Goal: Task Accomplishment & Management: Use online tool/utility

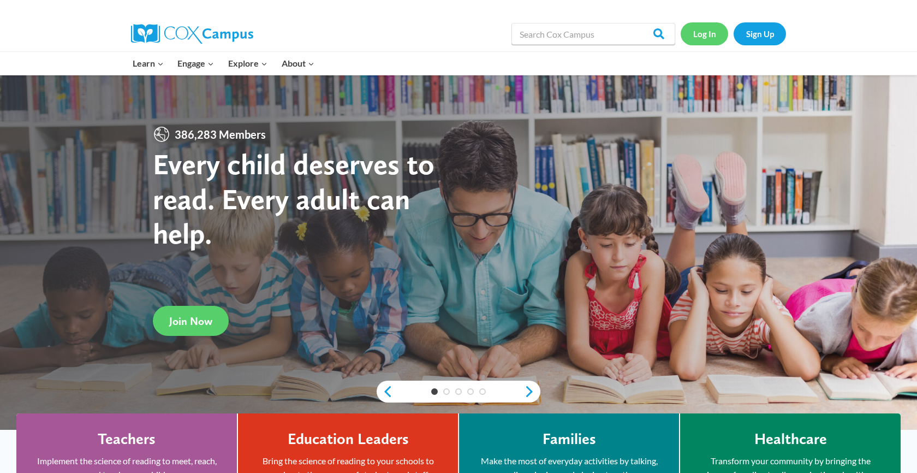
click at [705, 33] on link "Log In" at bounding box center [705, 33] width 48 height 22
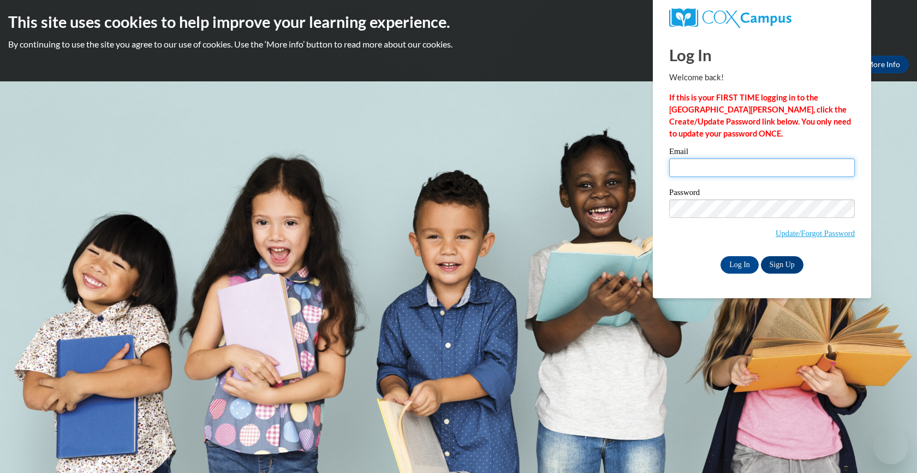
click at [736, 162] on input "Email" at bounding box center [762, 167] width 186 height 19
type input "isis.murray01@yahoo.com"
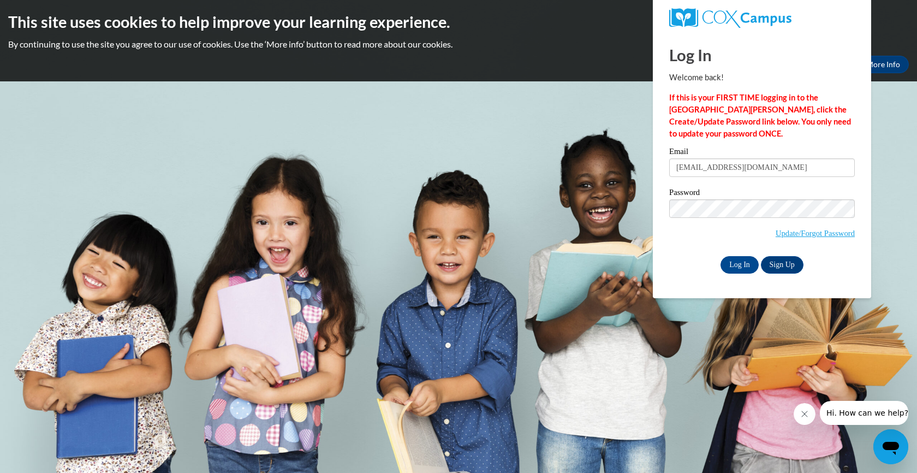
click at [686, 278] on div "Log In Welcome back! If this is your FIRST TIME logging in to the NEW Cox Campu…" at bounding box center [762, 165] width 235 height 265
click at [703, 196] on label "Password" at bounding box center [762, 193] width 186 height 11
click at [703, 217] on span "Update/Forgot Password" at bounding box center [762, 221] width 186 height 45
click at [721, 256] on input "Log In" at bounding box center [740, 264] width 38 height 17
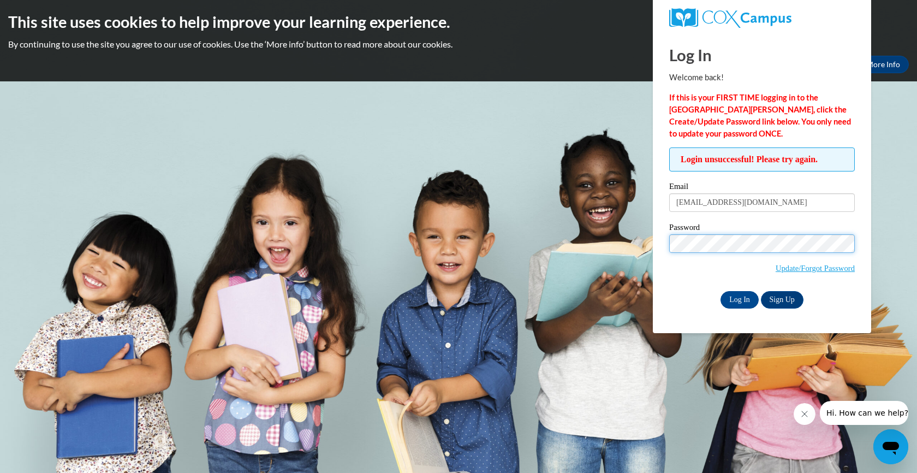
click at [721, 291] on input "Log In" at bounding box center [740, 299] width 38 height 17
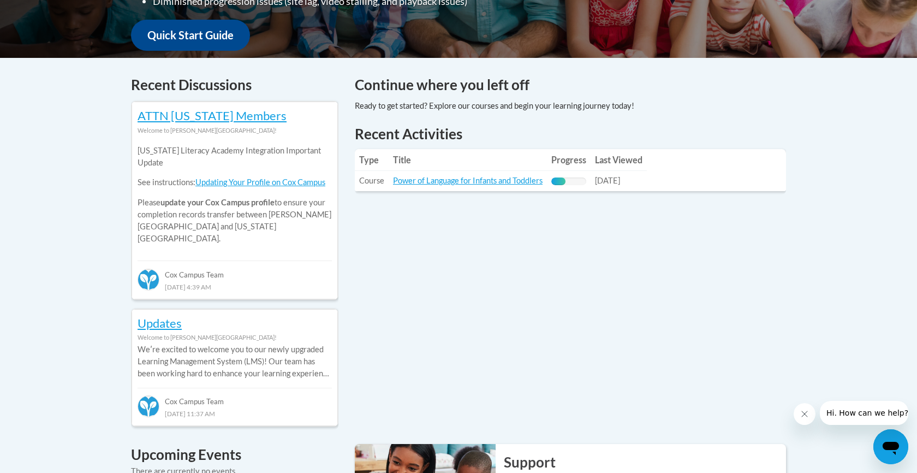
scroll to position [406, 0]
click at [458, 181] on link "Power of Language for Infants and Toddlers" at bounding box center [468, 180] width 150 height 9
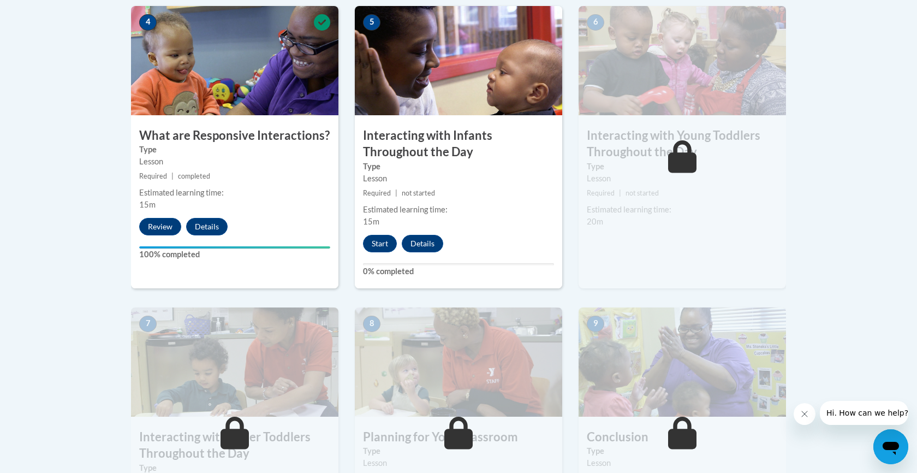
scroll to position [690, 0]
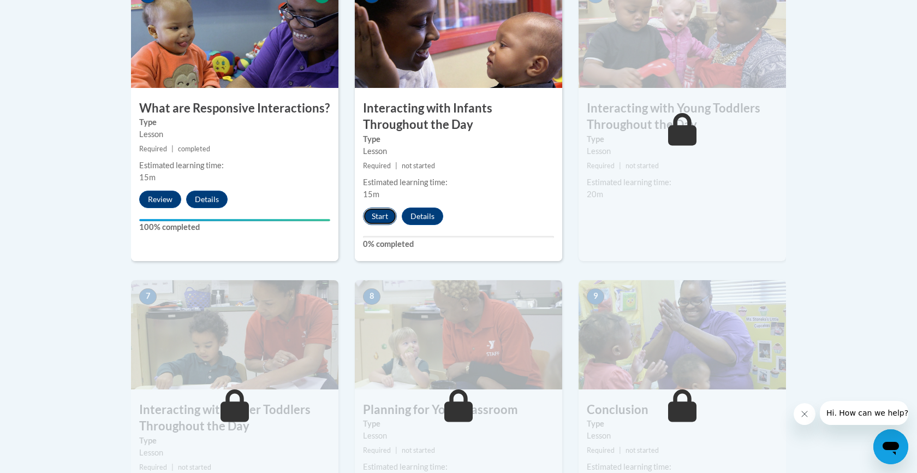
click at [386, 207] on button "Start" at bounding box center [380, 215] width 34 height 17
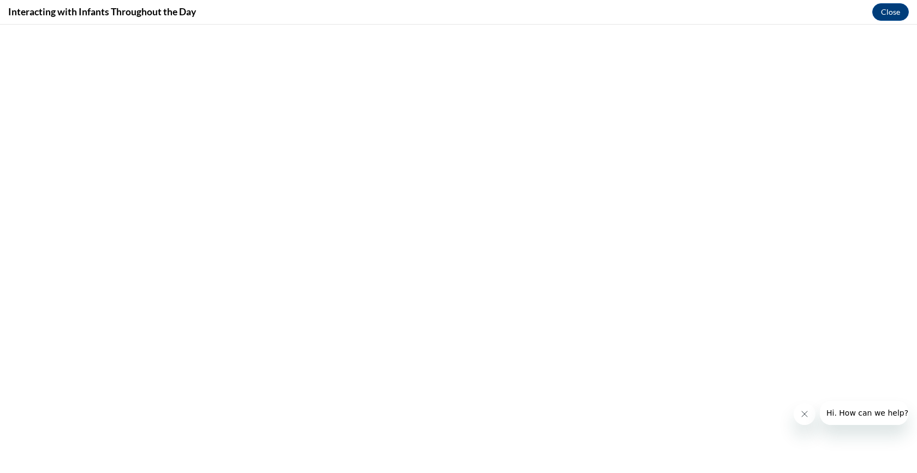
click at [801, 413] on icon "Close message from company" at bounding box center [805, 414] width 9 height 9
click at [883, 16] on button "Close" at bounding box center [891, 11] width 37 height 17
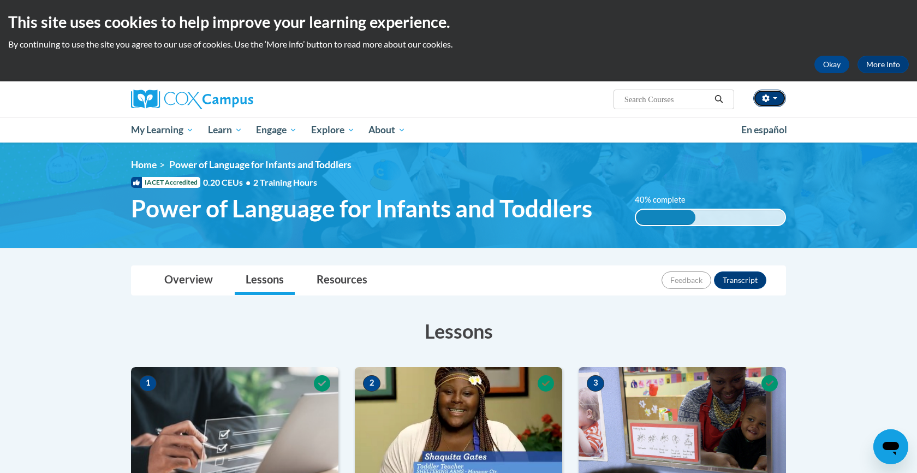
click at [765, 102] on icon "button" at bounding box center [765, 98] width 7 height 8
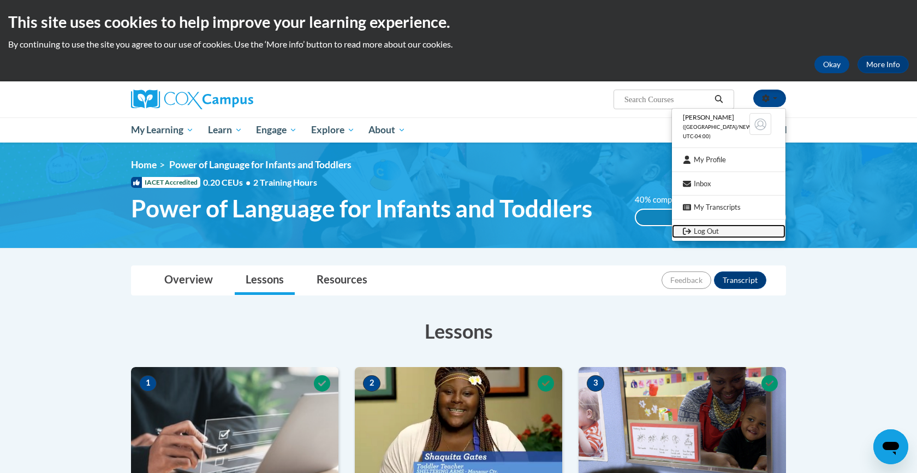
click at [704, 234] on link "Log Out" at bounding box center [729, 231] width 114 height 14
